Goal: Transaction & Acquisition: Download file/media

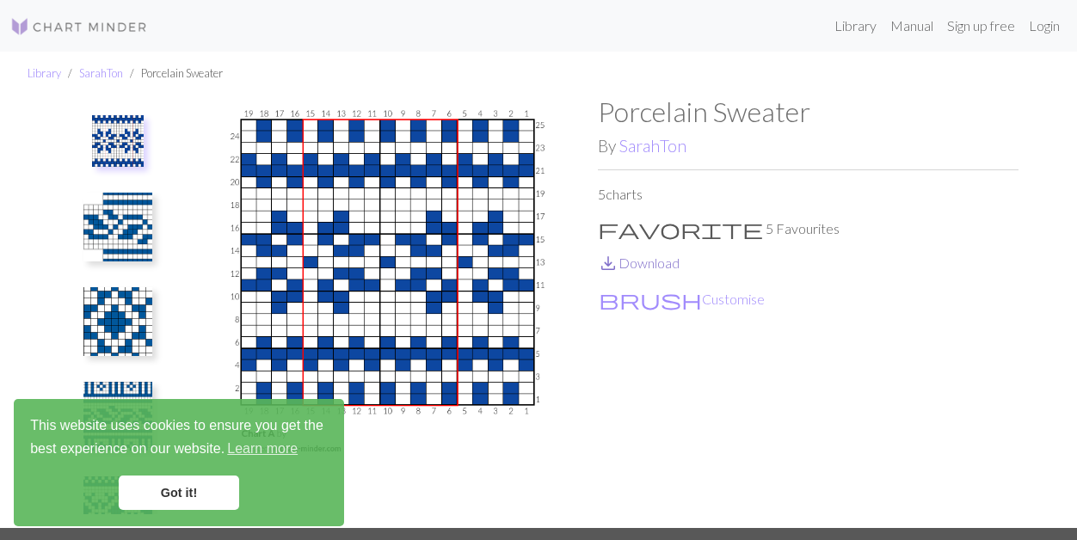
click at [657, 267] on link "save_alt Download" at bounding box center [639, 263] width 82 height 16
click at [107, 144] on img at bounding box center [118, 141] width 52 height 52
click at [193, 494] on link "Got it!" at bounding box center [179, 493] width 120 height 34
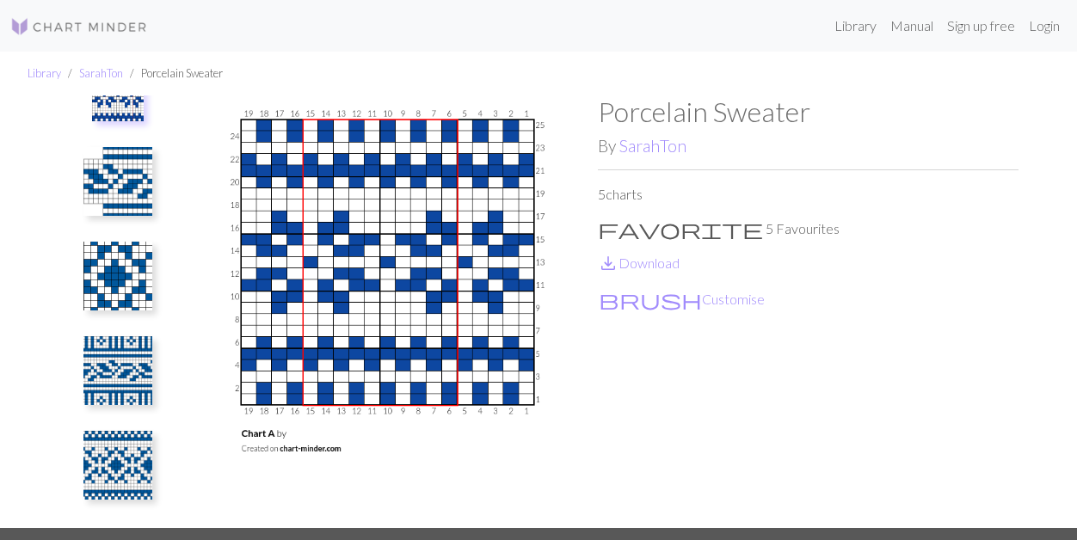
scroll to position [65, 0]
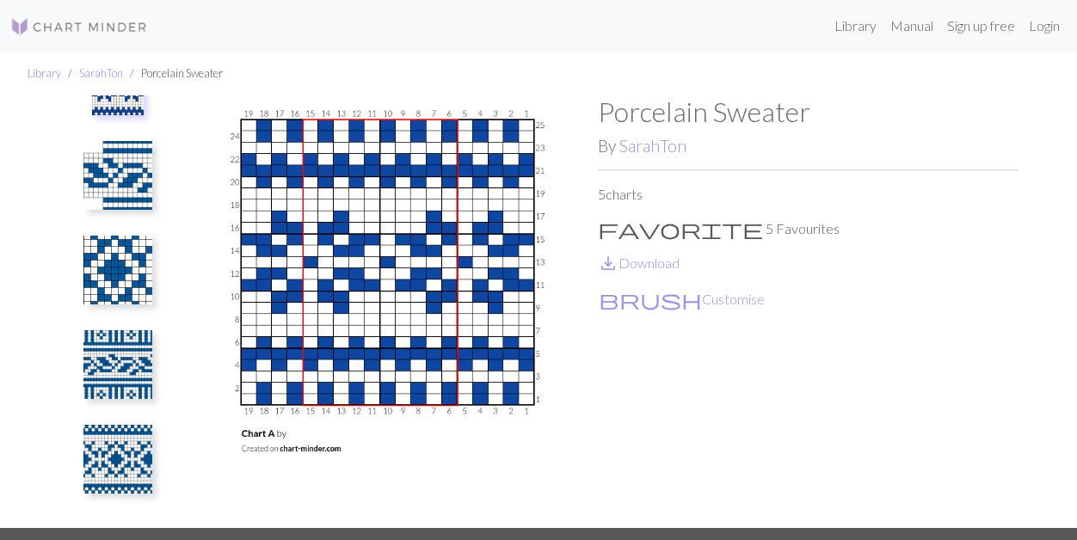
click at [115, 447] on img at bounding box center [117, 459] width 69 height 69
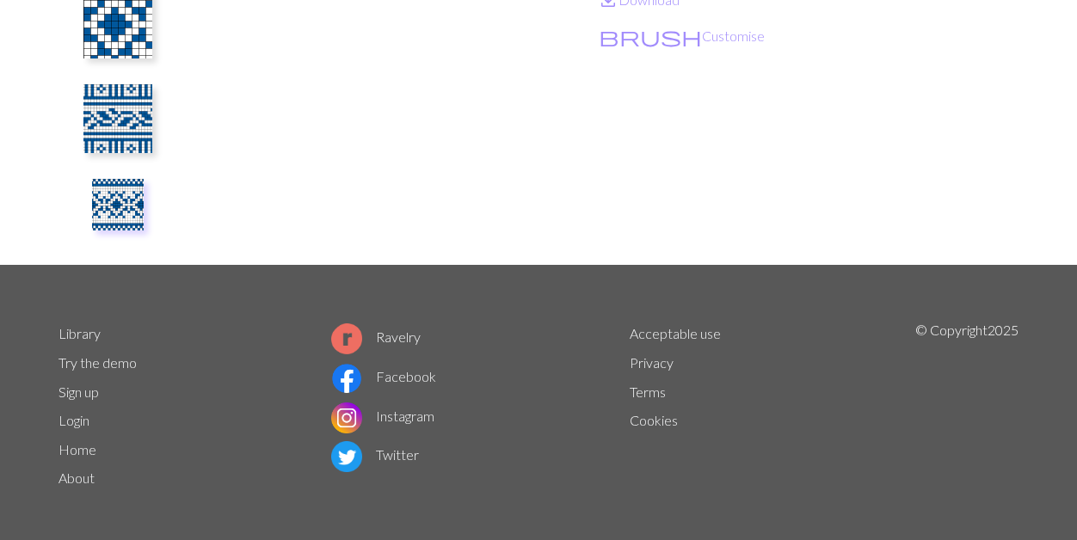
scroll to position [0, 0]
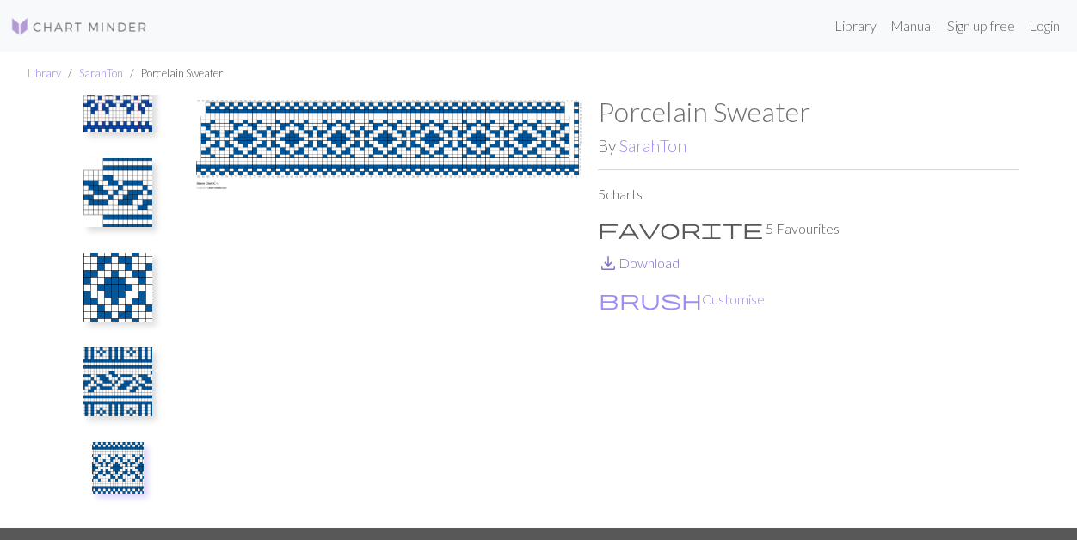
click at [641, 266] on link "save_alt Download" at bounding box center [639, 263] width 82 height 16
click at [111, 377] on img at bounding box center [117, 382] width 69 height 69
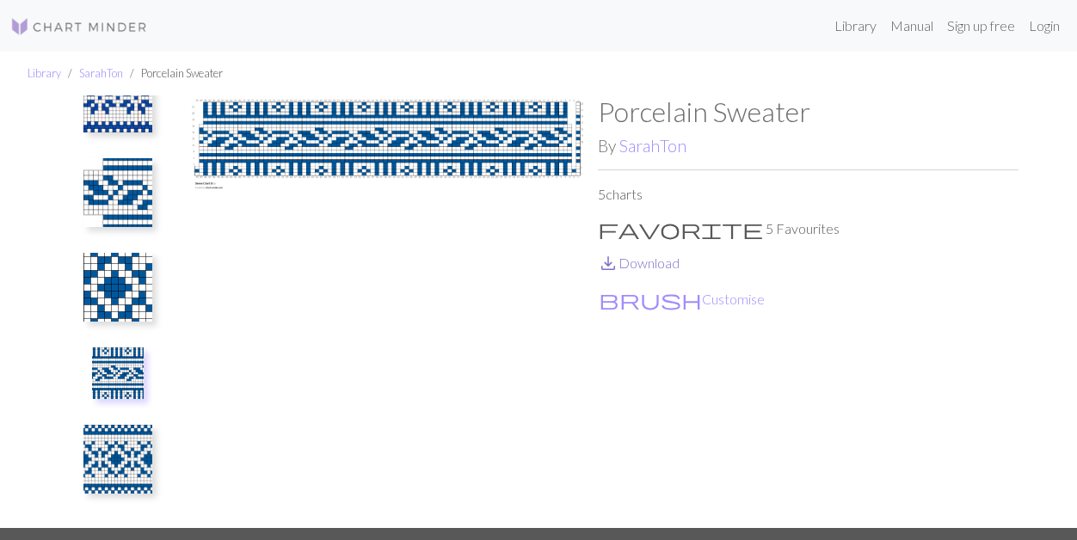
click at [639, 262] on link "save_alt Download" at bounding box center [639, 263] width 82 height 16
click at [122, 280] on img at bounding box center [117, 287] width 69 height 69
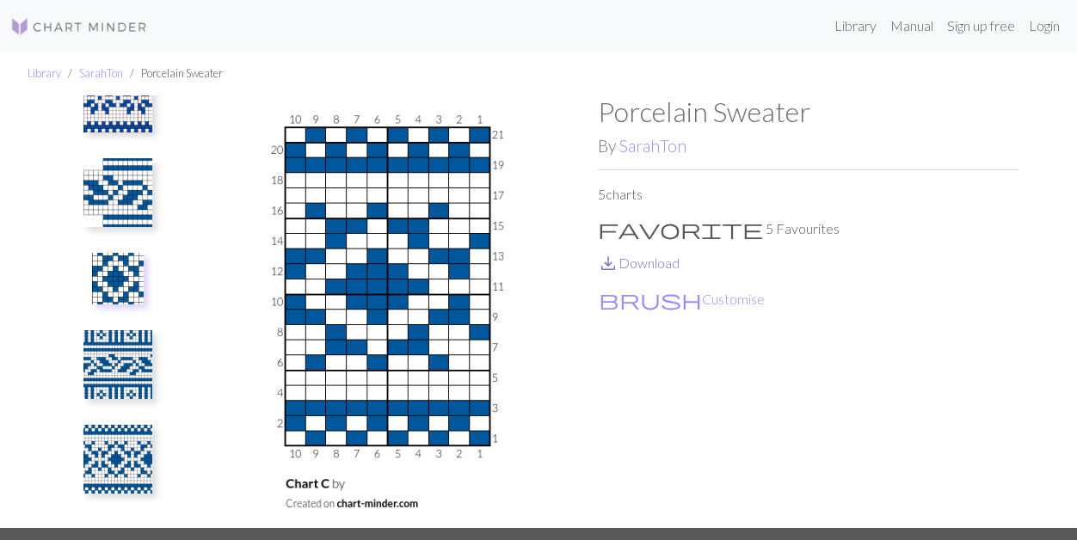
click at [631, 264] on link "save_alt Download" at bounding box center [639, 263] width 82 height 16
click at [127, 186] on img at bounding box center [117, 192] width 69 height 69
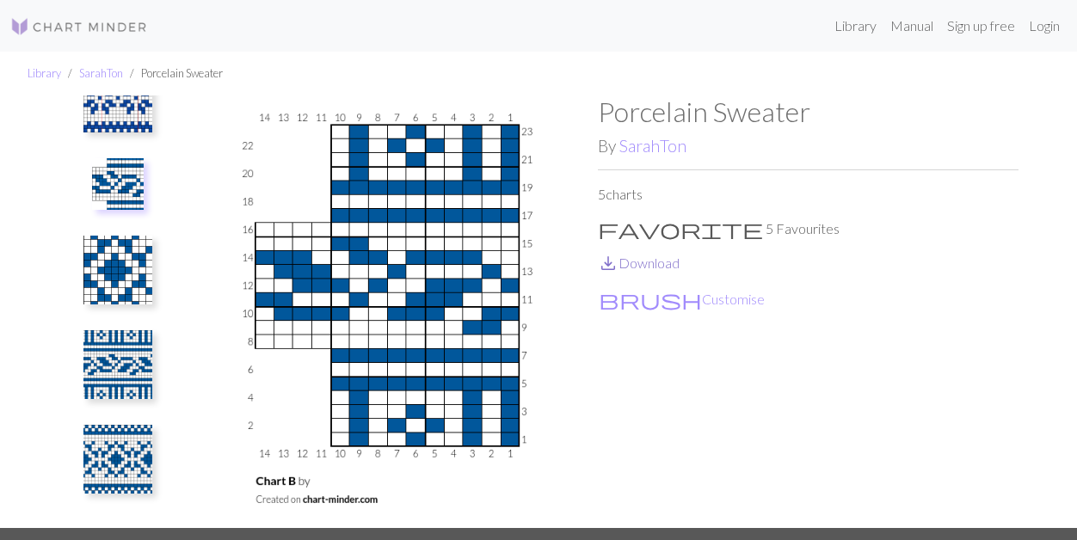
click at [643, 262] on link "save_alt Download" at bounding box center [639, 263] width 82 height 16
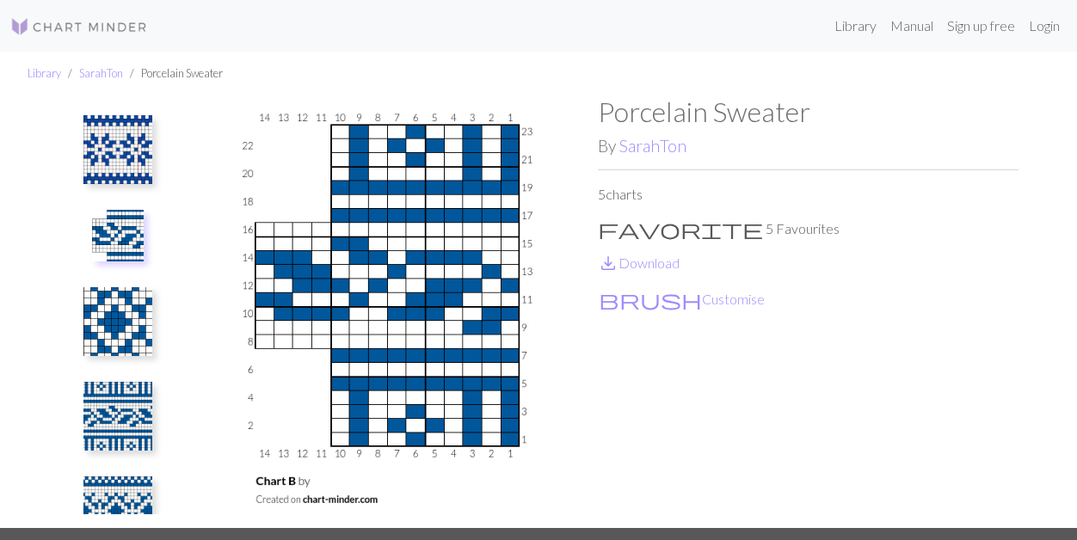
click at [122, 147] on img at bounding box center [117, 149] width 69 height 69
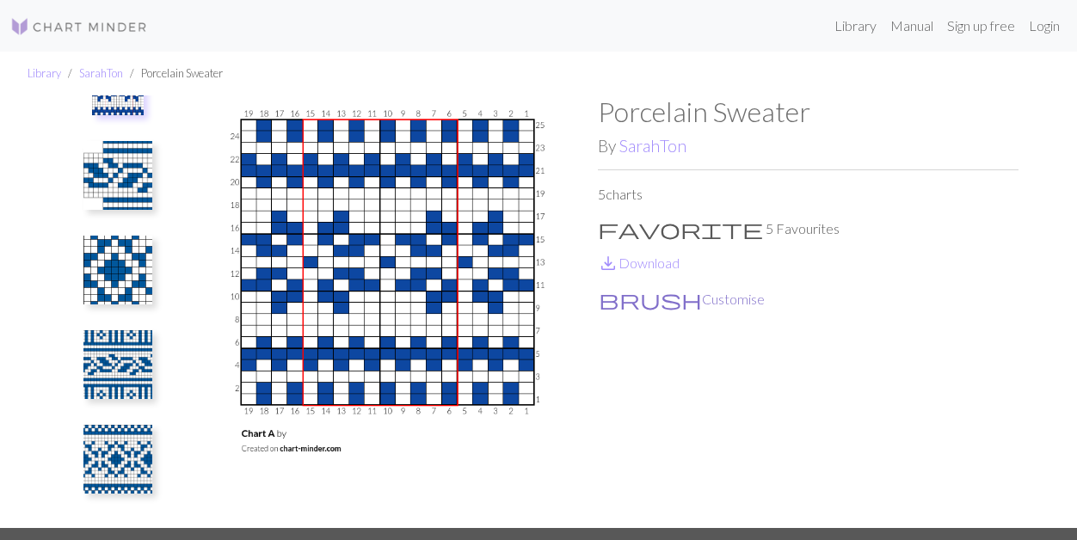
click at [735, 302] on button "brush Customise" at bounding box center [682, 299] width 168 height 22
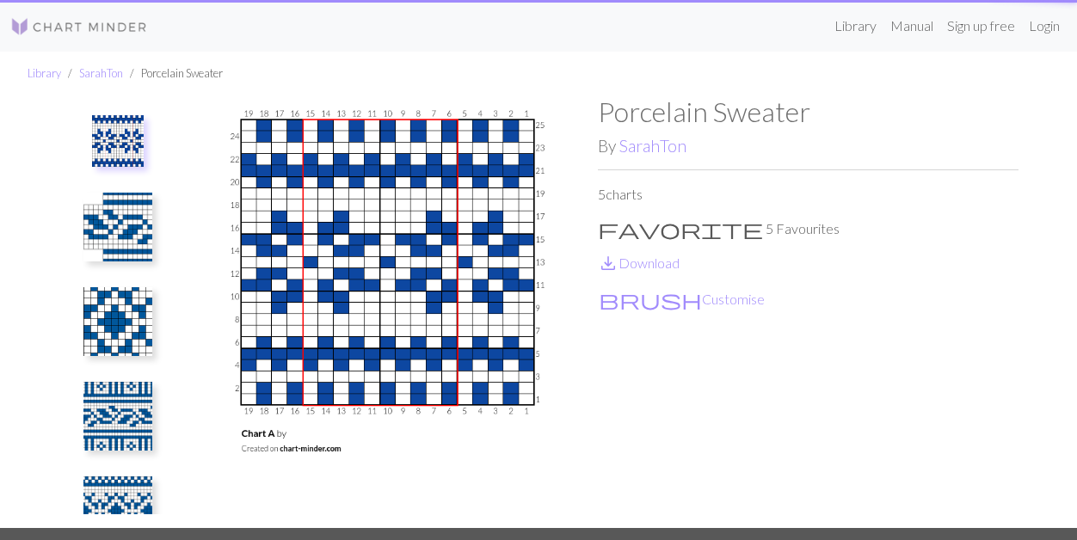
scroll to position [65, 0]
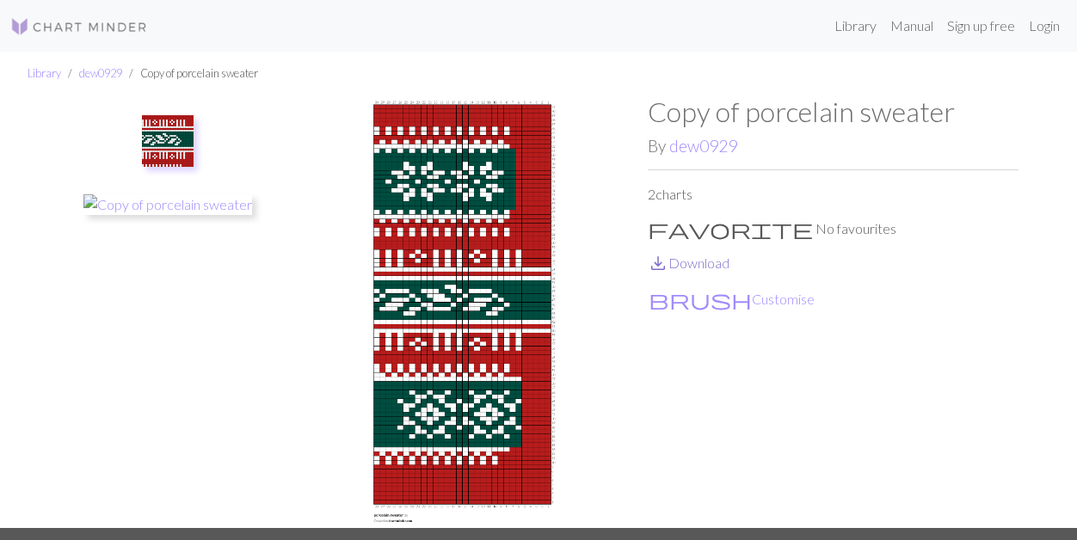
click at [674, 263] on link "save_alt Download" at bounding box center [689, 263] width 82 height 16
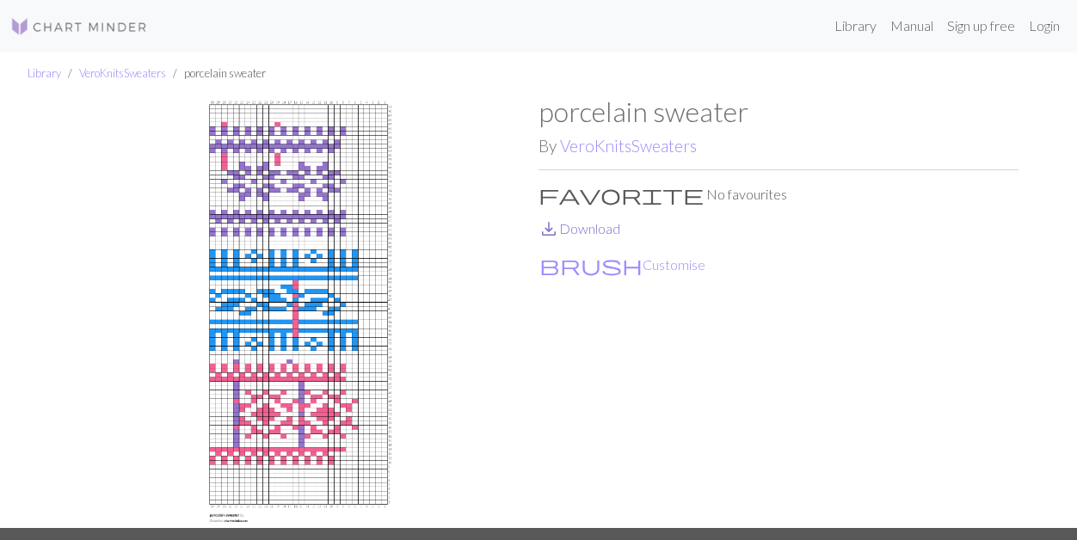
click at [595, 233] on link "save_alt Download" at bounding box center [580, 228] width 82 height 16
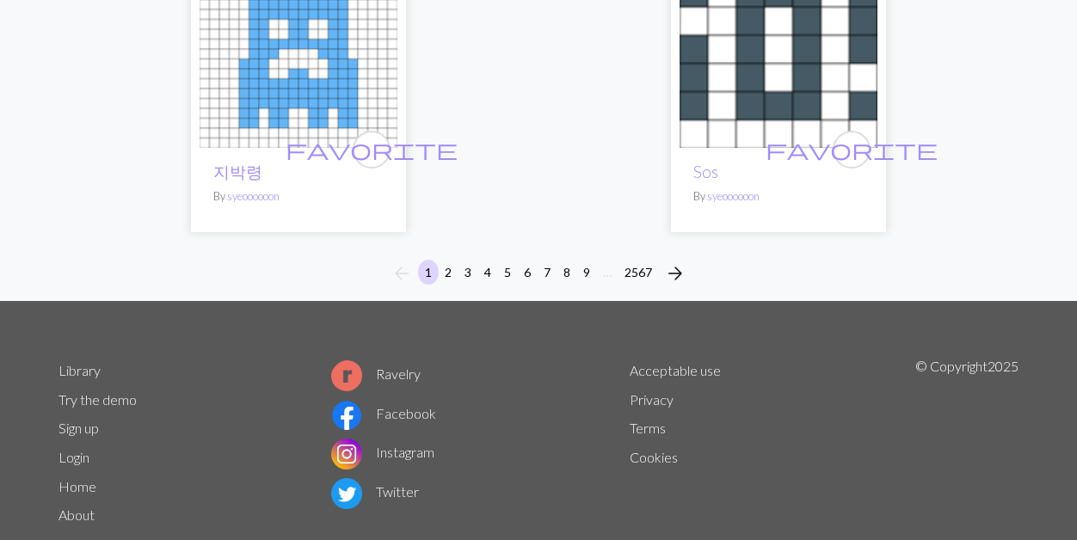
scroll to position [6084, 0]
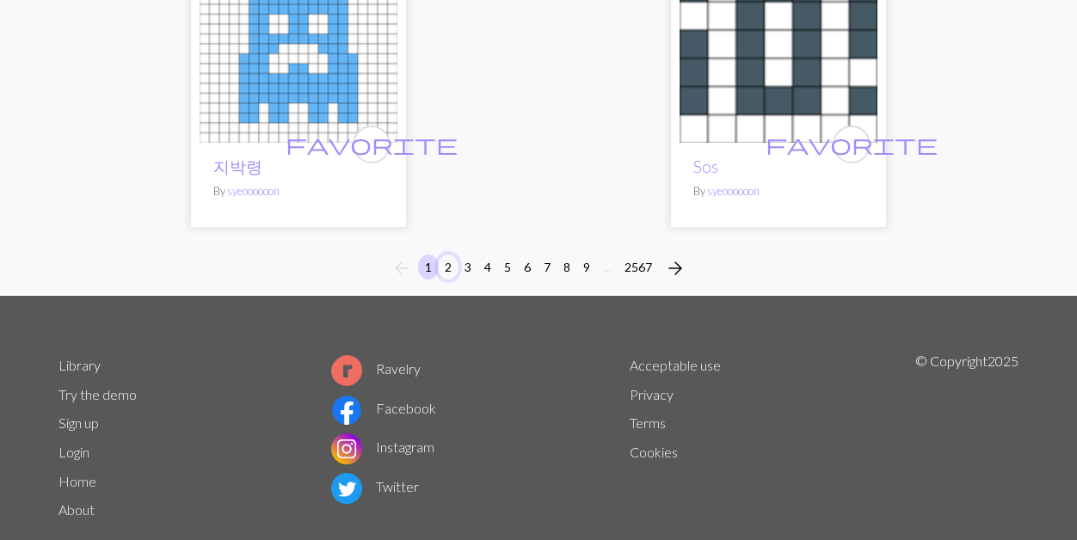
click at [444, 255] on button "2" at bounding box center [448, 267] width 21 height 25
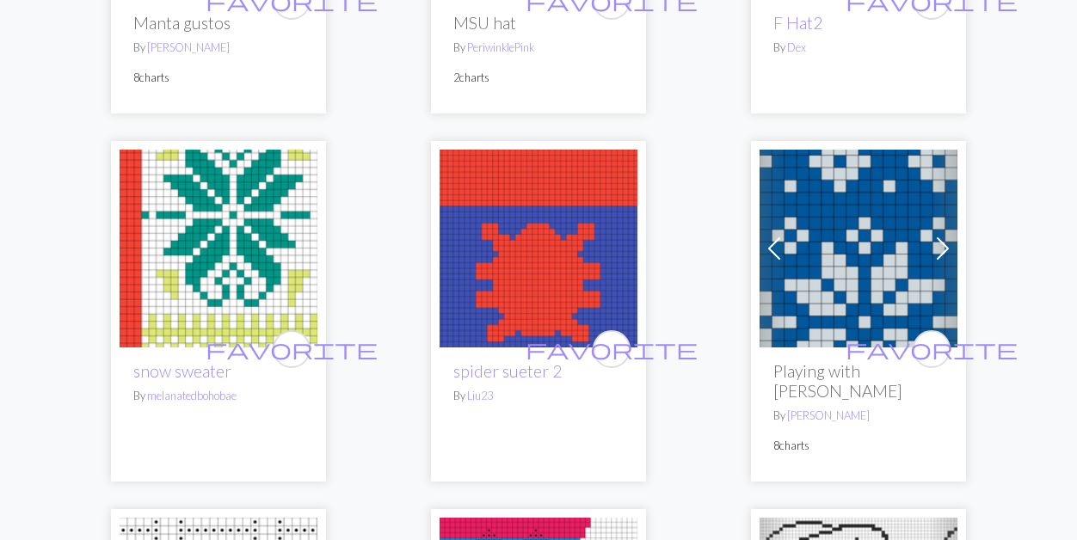
scroll to position [790, 0]
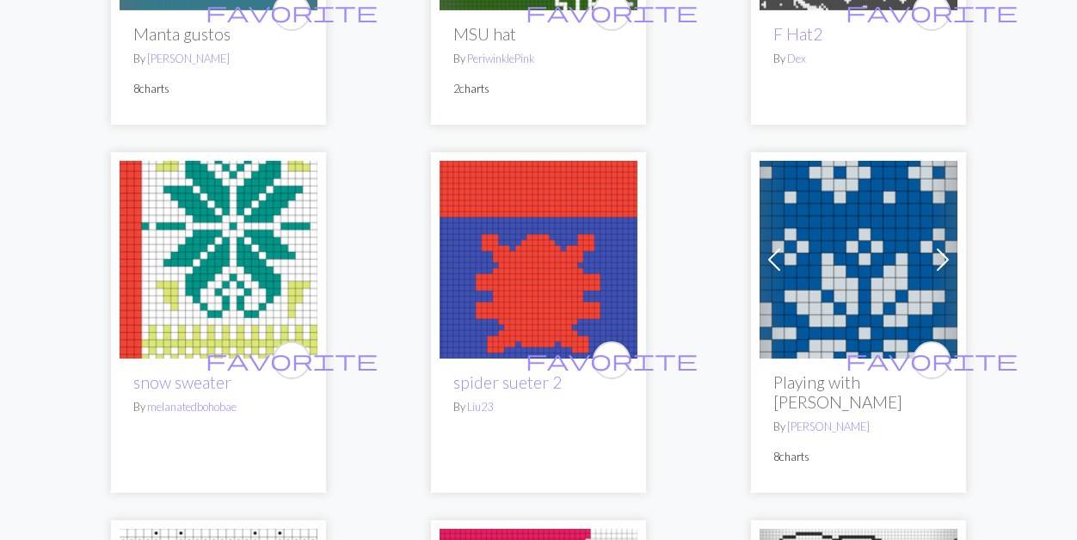
click at [943, 259] on span at bounding box center [943, 260] width 28 height 28
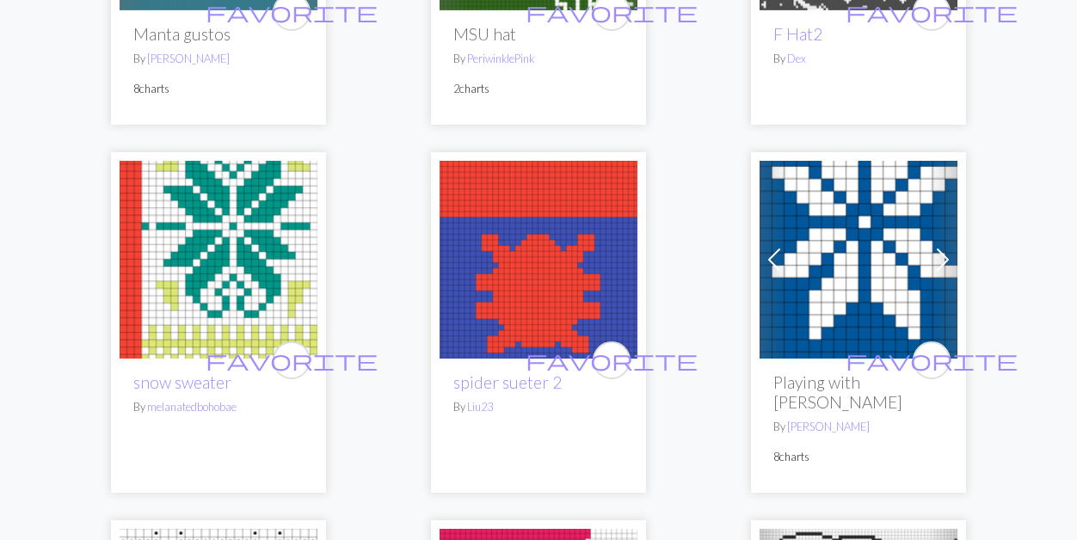
click at [857, 258] on img at bounding box center [859, 260] width 198 height 198
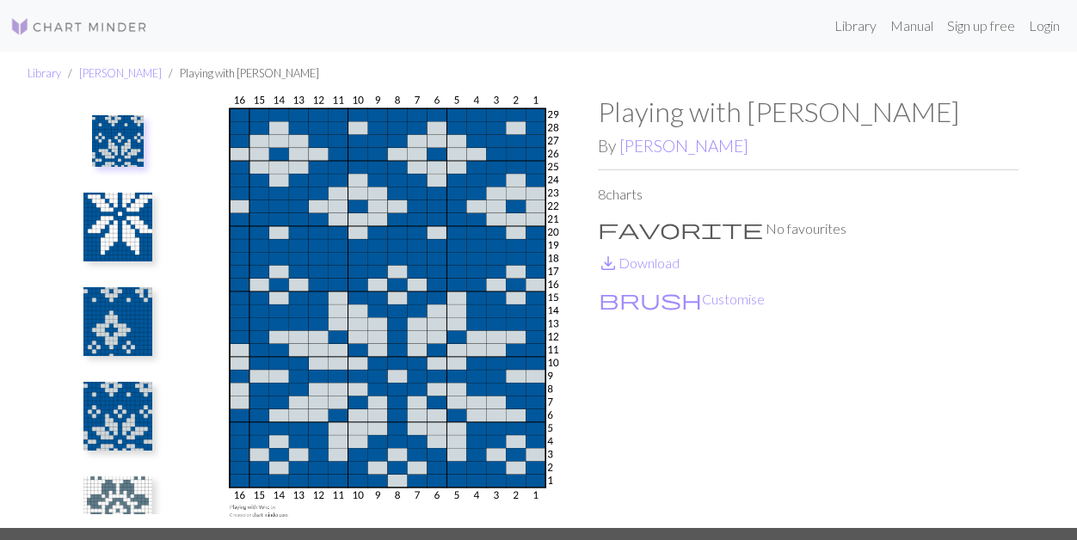
click at [111, 141] on img at bounding box center [118, 141] width 52 height 52
click at [110, 226] on img at bounding box center [117, 227] width 69 height 69
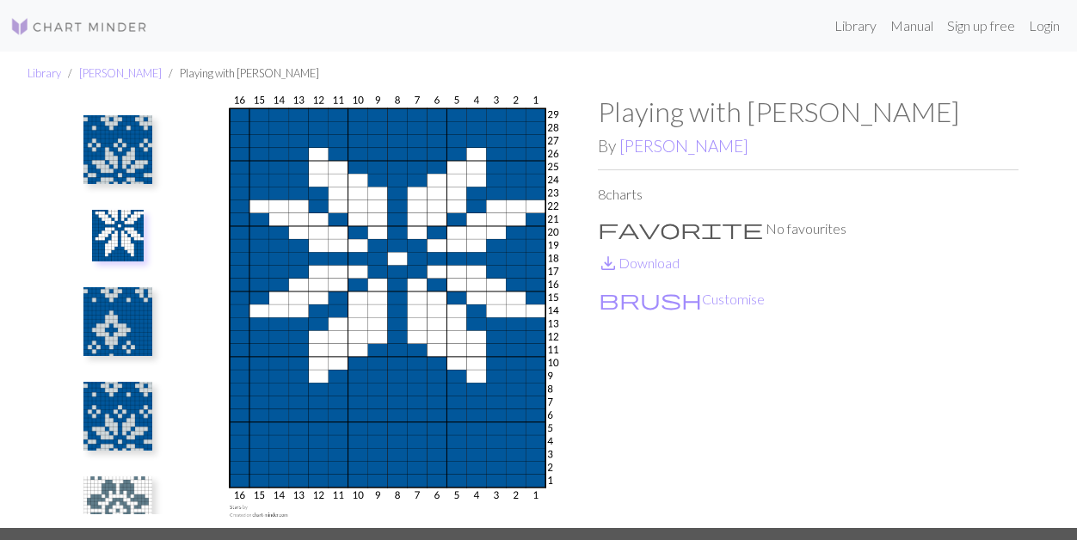
click at [120, 160] on img at bounding box center [117, 149] width 69 height 69
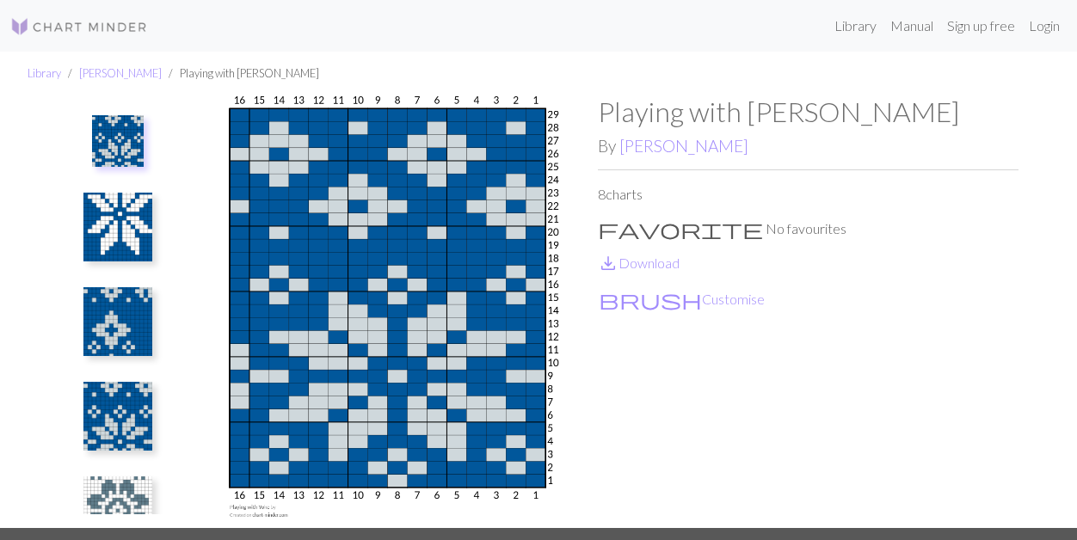
click at [109, 324] on img at bounding box center [117, 321] width 69 height 69
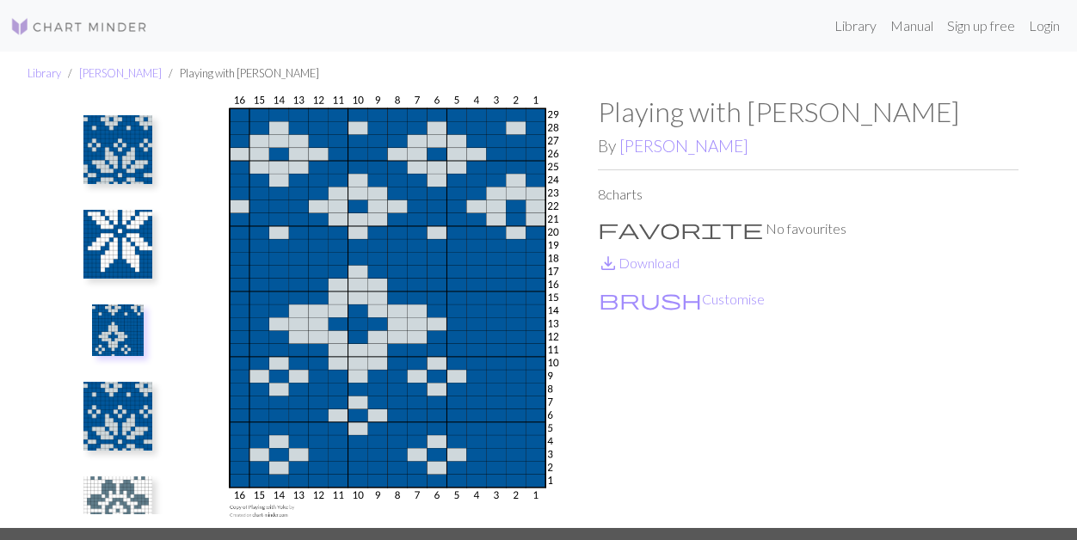
click at [116, 247] on img at bounding box center [117, 244] width 69 height 69
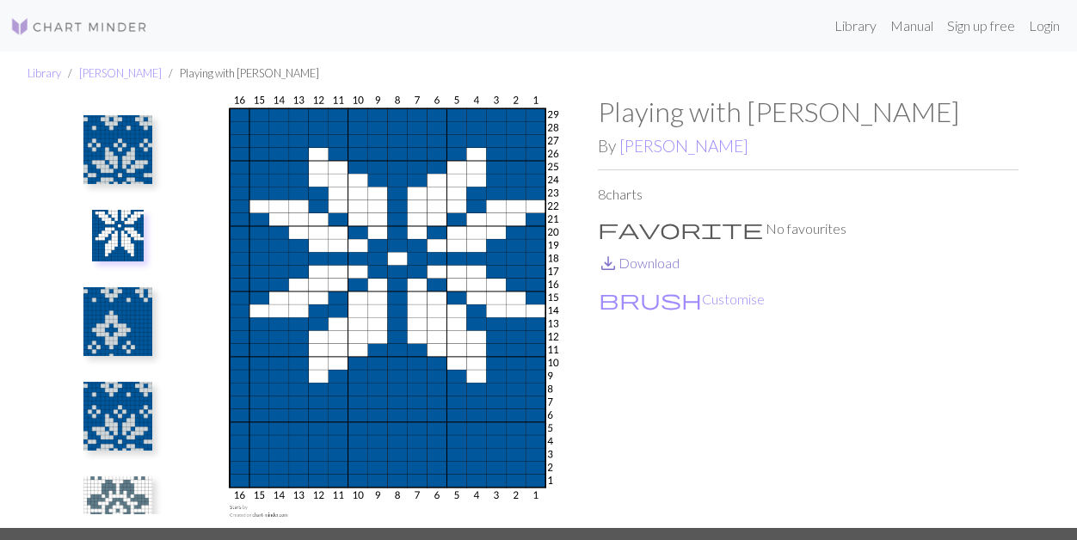
click at [661, 265] on link "save_alt Download" at bounding box center [639, 263] width 82 height 16
click at [102, 153] on img at bounding box center [117, 149] width 69 height 69
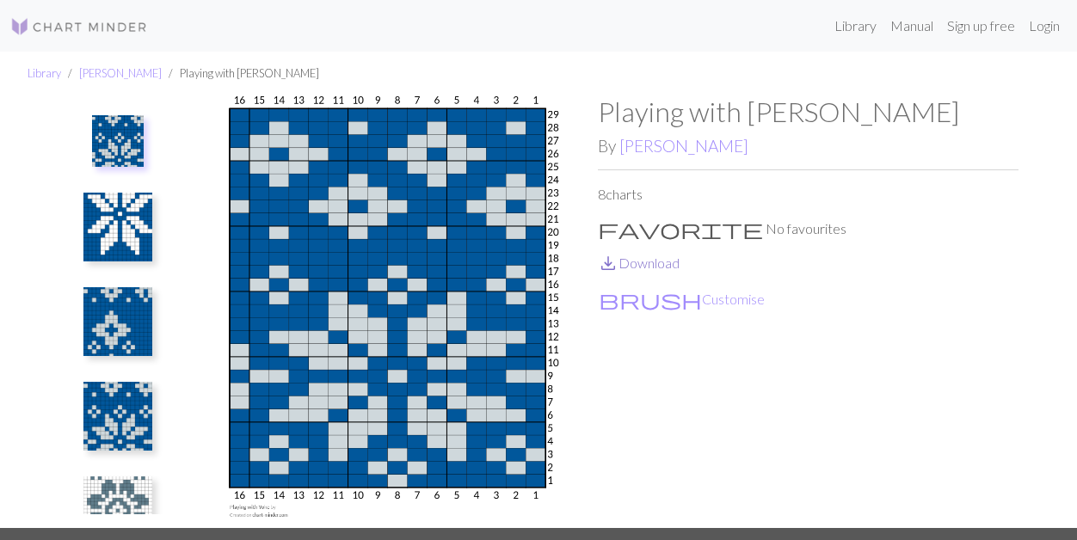
click at [656, 266] on link "save_alt Download" at bounding box center [639, 263] width 82 height 16
click at [122, 324] on img at bounding box center [117, 321] width 69 height 69
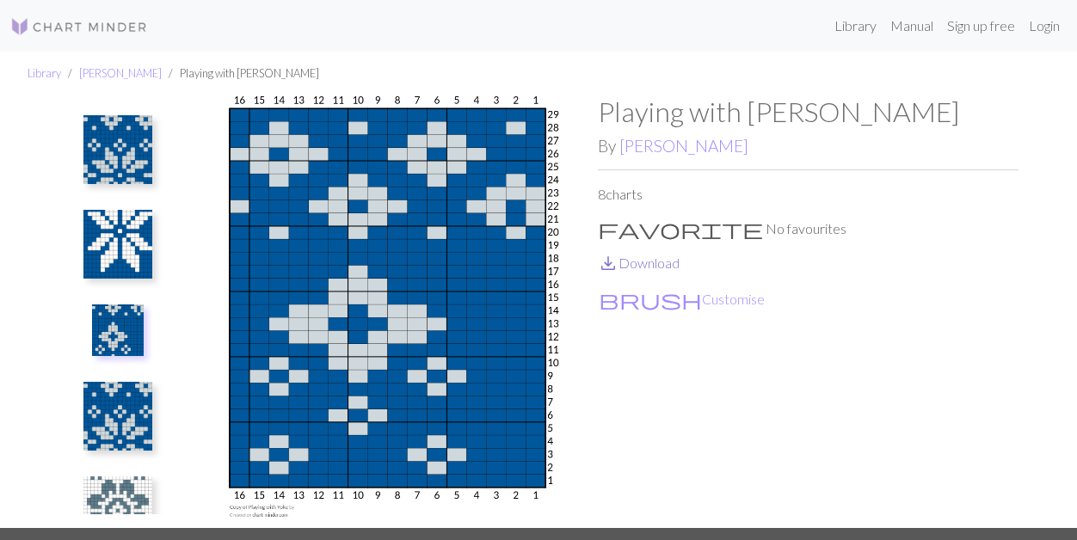
click at [642, 263] on link "save_alt Download" at bounding box center [639, 263] width 82 height 16
click at [121, 430] on img at bounding box center [117, 416] width 69 height 69
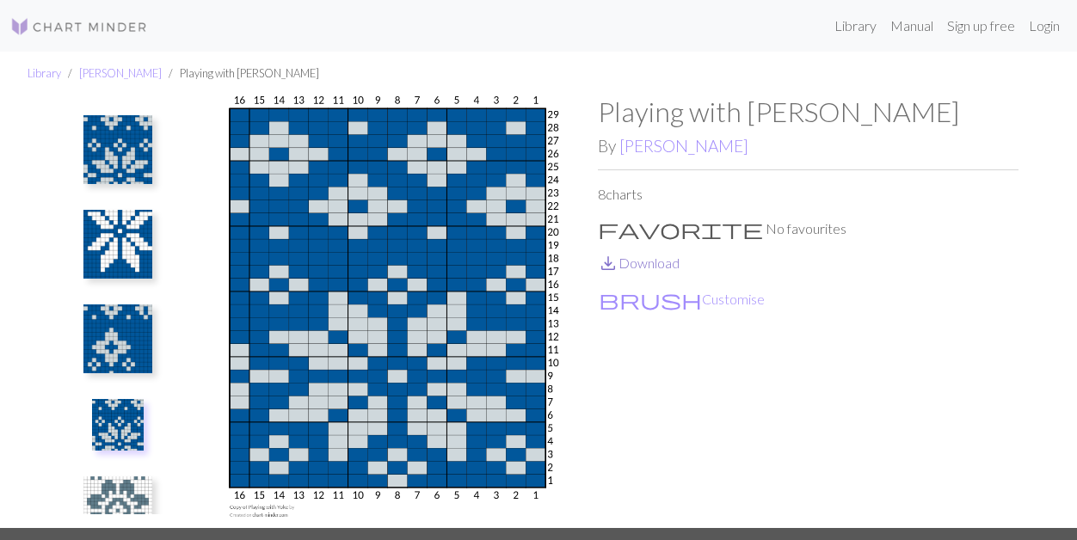
click at [640, 264] on link "save_alt Download" at bounding box center [639, 263] width 82 height 16
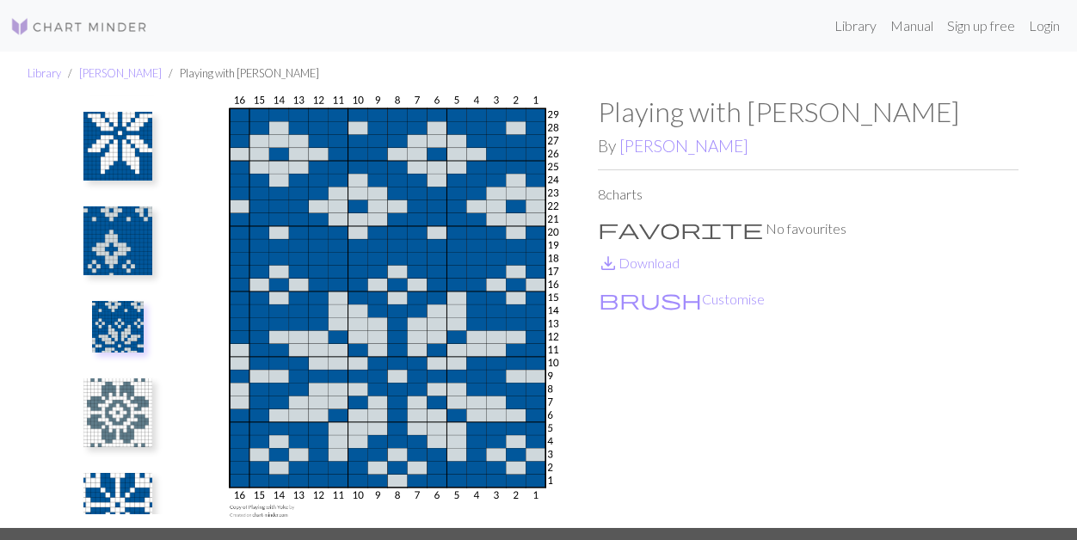
scroll to position [147, 0]
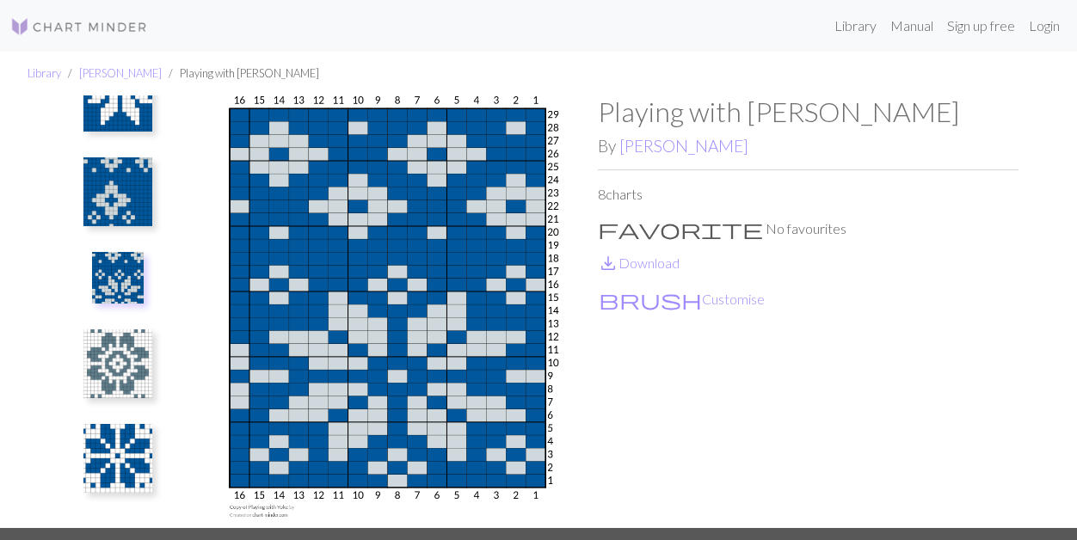
click at [133, 380] on img at bounding box center [117, 364] width 69 height 69
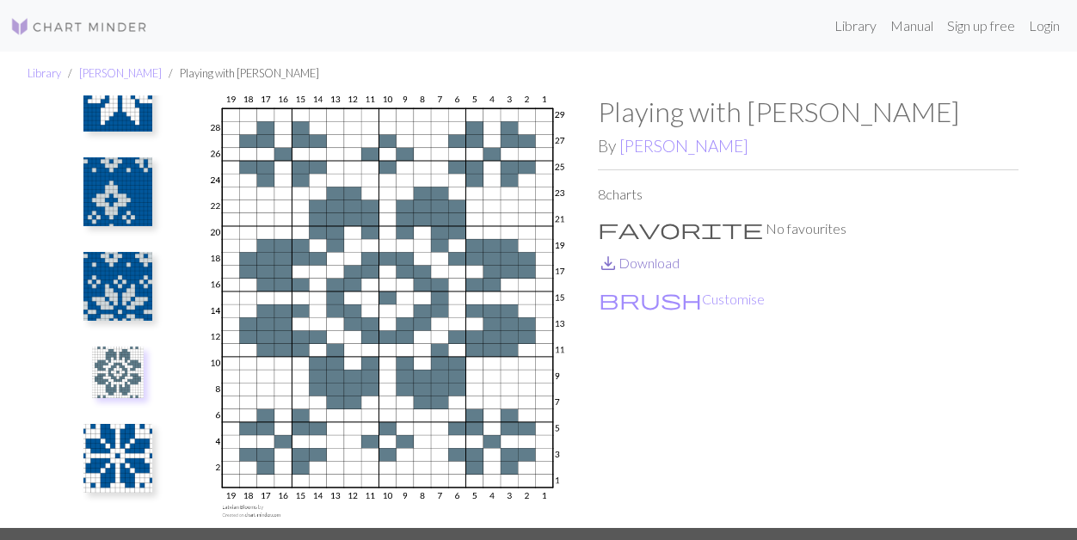
click at [638, 265] on link "save_alt Download" at bounding box center [639, 263] width 82 height 16
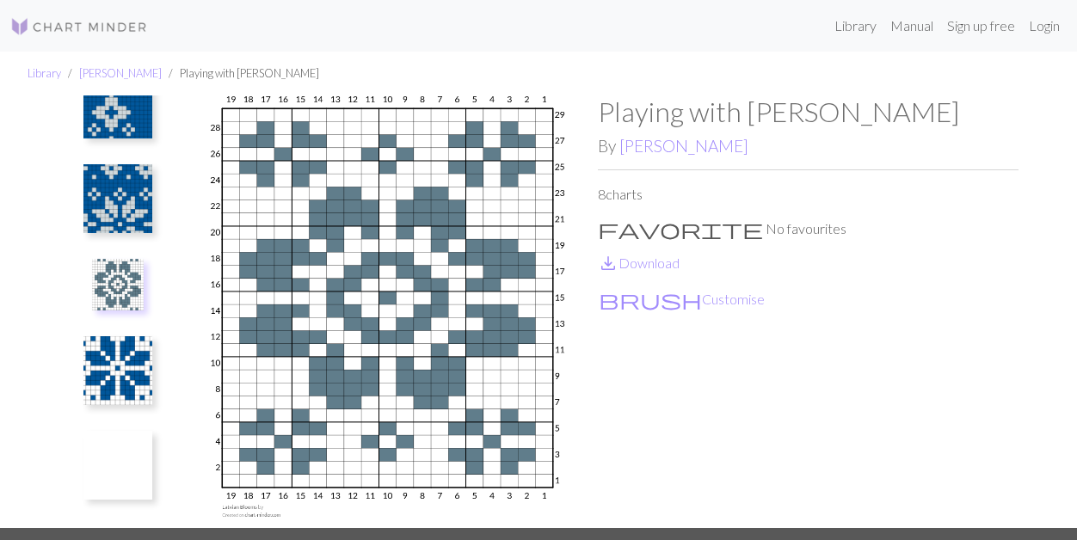
scroll to position [245, 0]
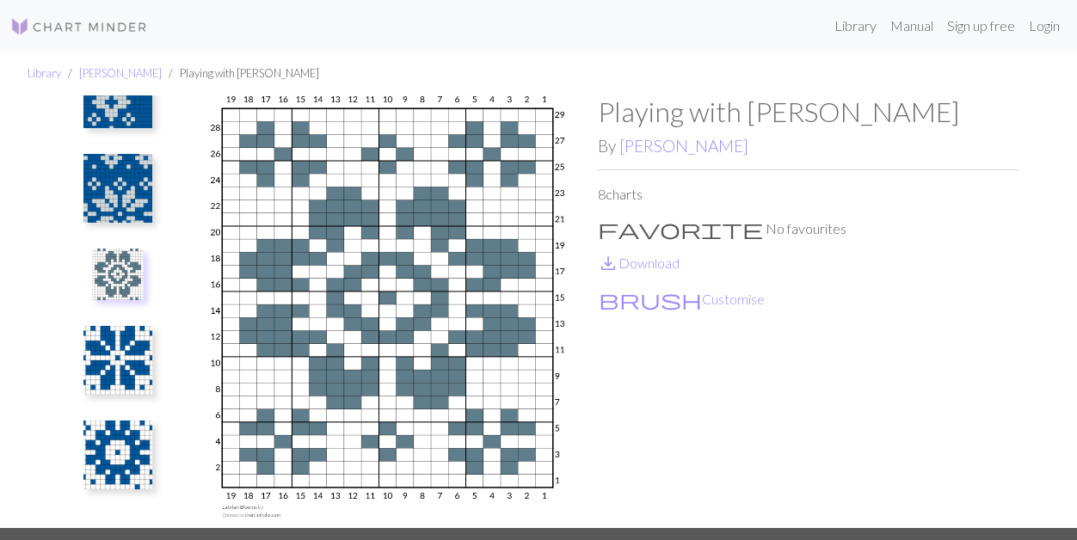
click at [127, 363] on img at bounding box center [117, 360] width 69 height 69
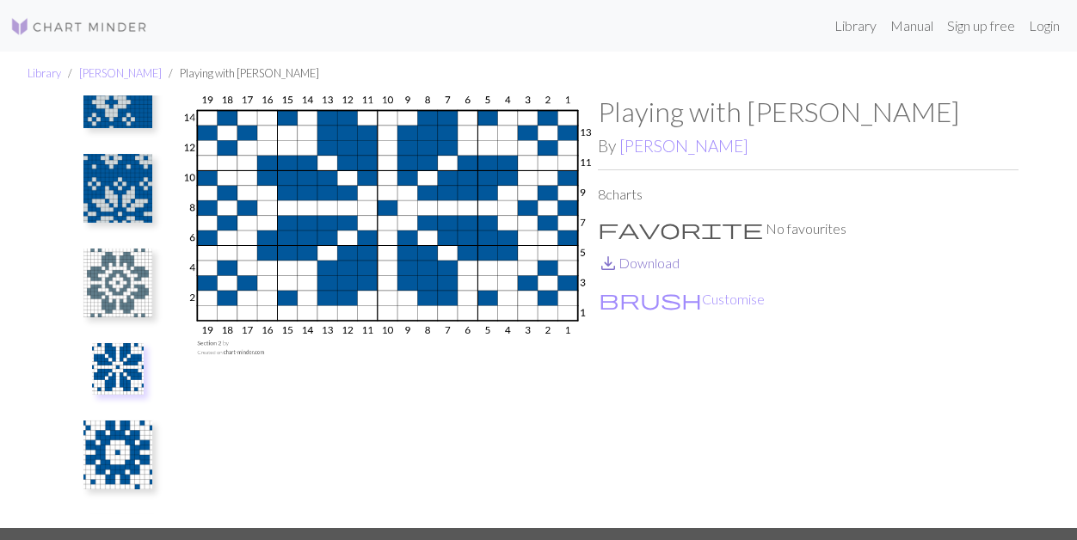
click at [667, 263] on link "save_alt Download" at bounding box center [639, 263] width 82 height 16
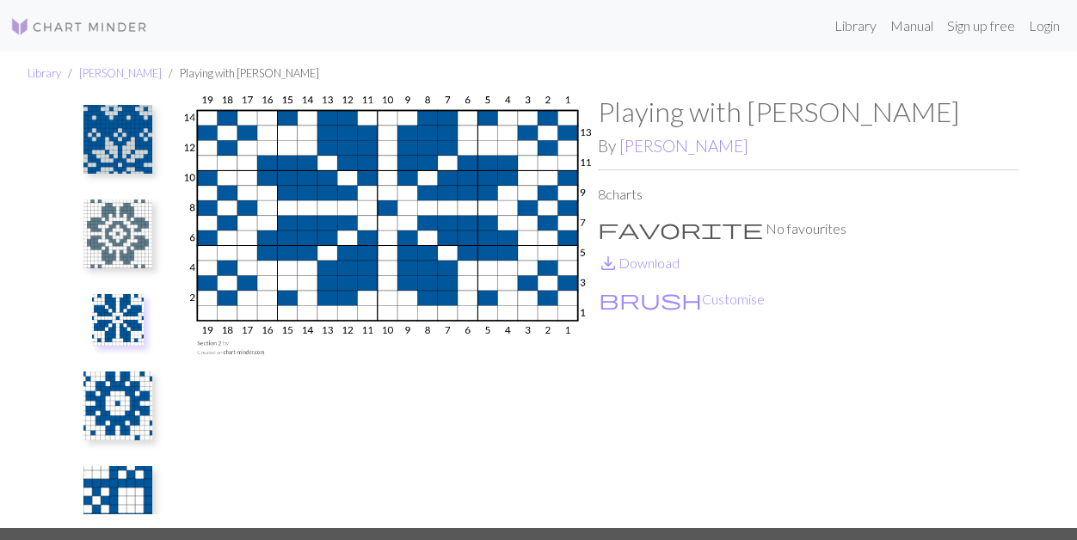
scroll to position [343, 0]
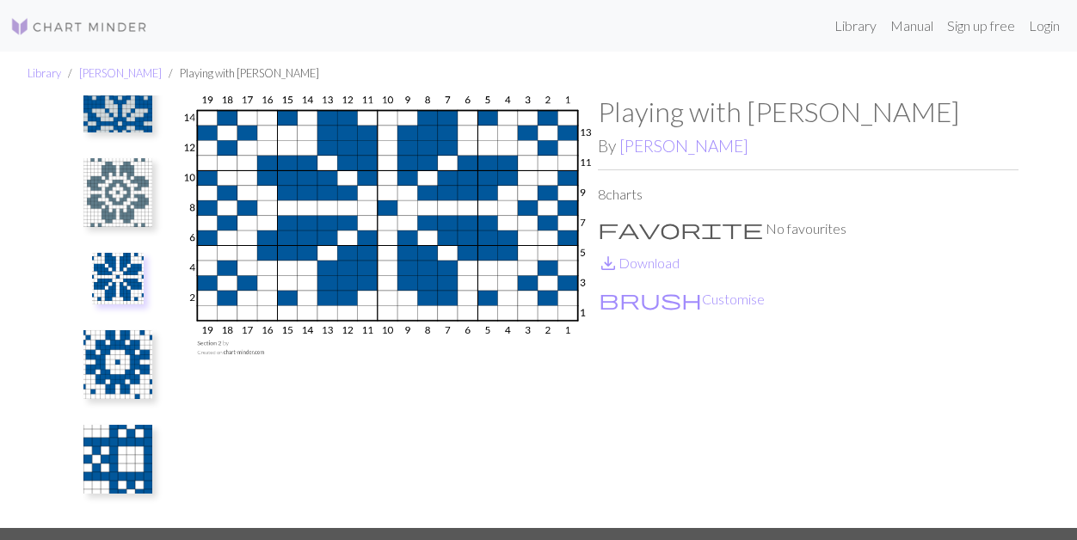
click at [123, 361] on img at bounding box center [117, 364] width 69 height 69
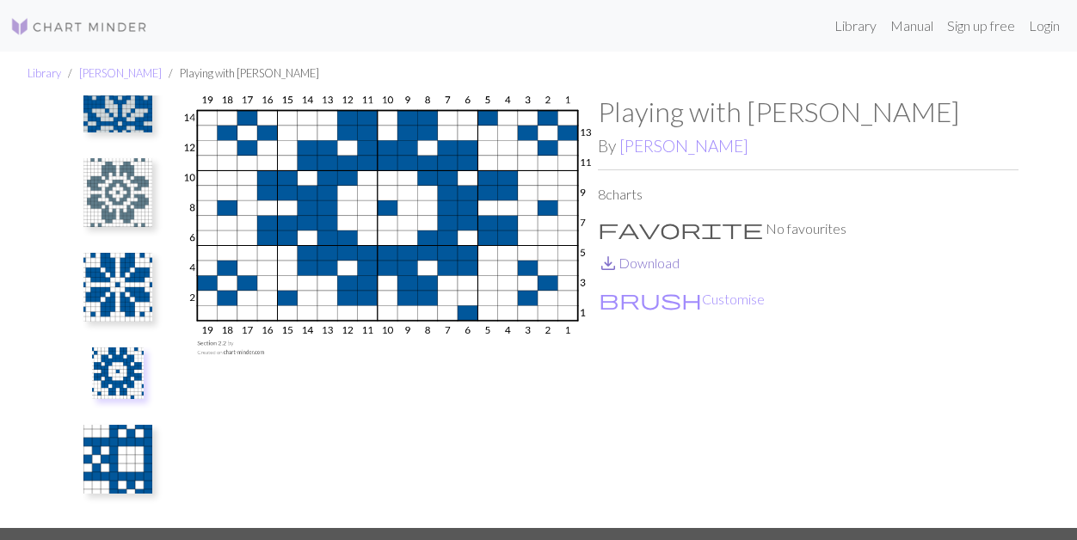
click at [645, 262] on link "save_alt Download" at bounding box center [639, 263] width 82 height 16
click at [130, 473] on img at bounding box center [117, 459] width 69 height 69
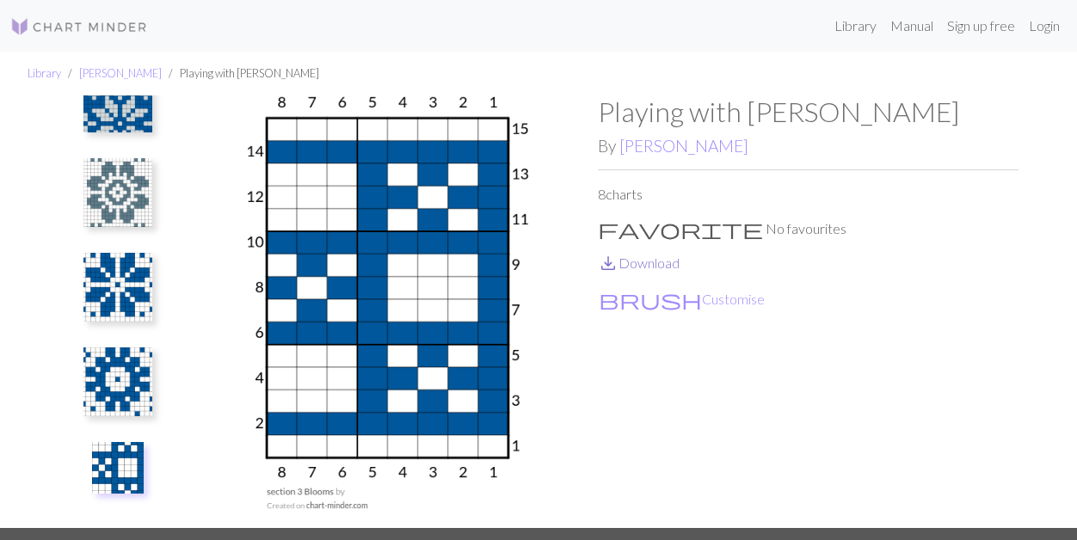
click at [644, 263] on link "save_alt Download" at bounding box center [639, 263] width 82 height 16
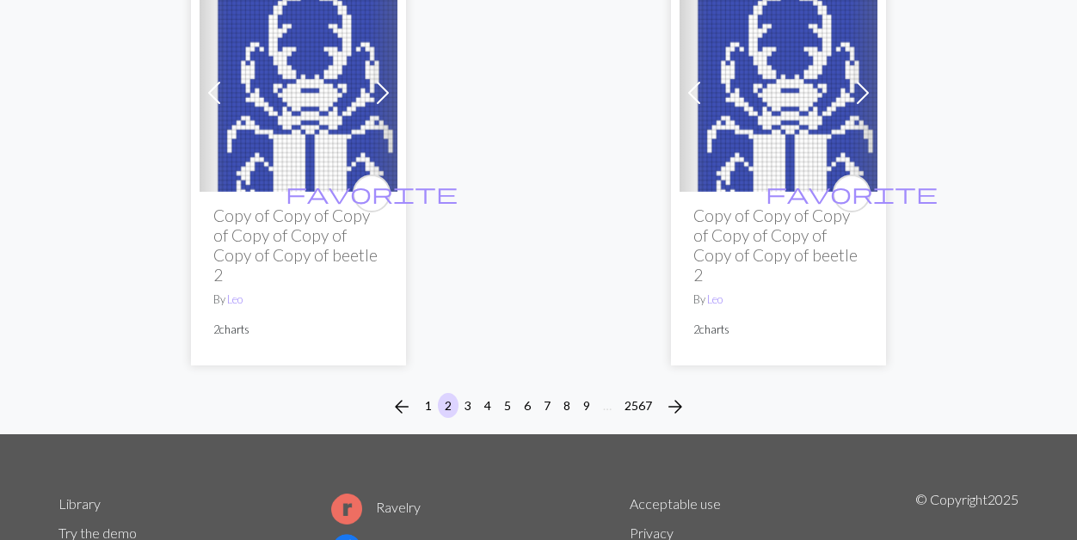
scroll to position [5880, 0]
